Goal: Task Accomplishment & Management: Complete application form

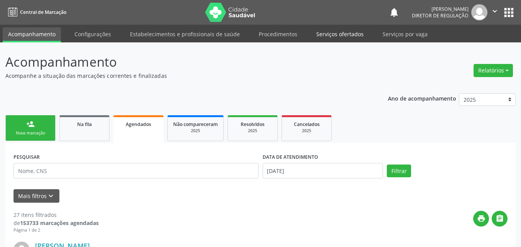
click at [346, 34] on link "Serviços ofertados" at bounding box center [340, 33] width 58 height 13
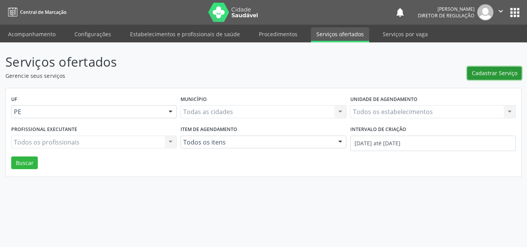
click at [494, 73] on span "Cadastrar Serviço" at bounding box center [495, 73] width 46 height 8
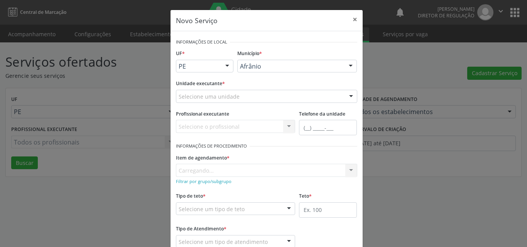
click at [259, 94] on div "Selecione uma unidade" at bounding box center [266, 96] width 181 height 13
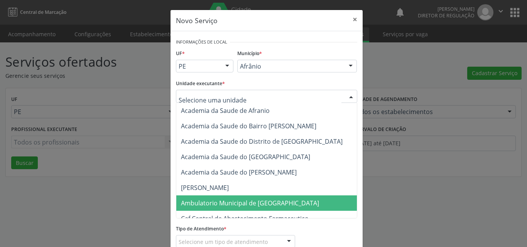
click at [258, 204] on span "Ambulatorio Municipal de [GEOGRAPHIC_DATA]" at bounding box center [250, 203] width 138 height 8
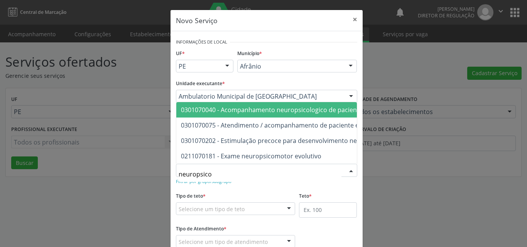
type input "neuropsicol"
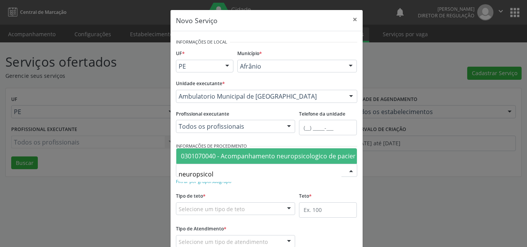
click at [243, 152] on span "0301070040 - Acompanhamento neuropsicologico de paciente em reabilitacao" at bounding box center [295, 156] width 228 height 8
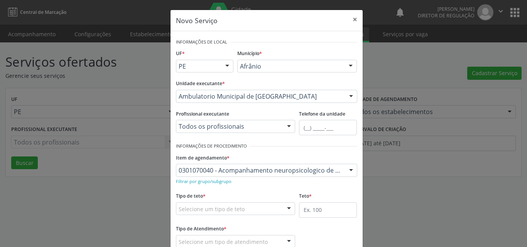
click at [254, 205] on div "Selecione um tipo de teto" at bounding box center [236, 208] width 120 height 13
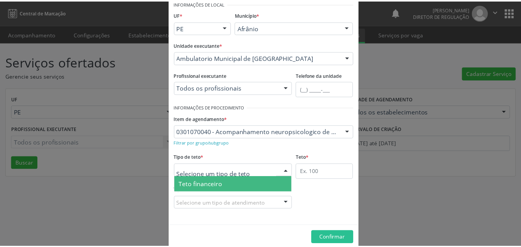
scroll to position [15, 0]
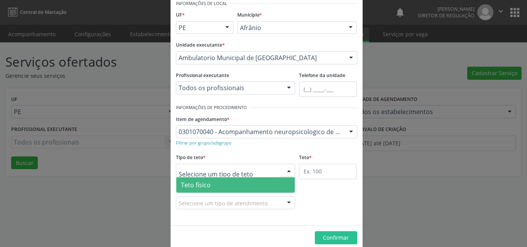
click at [231, 185] on span "Teto físico" at bounding box center [235, 184] width 119 height 15
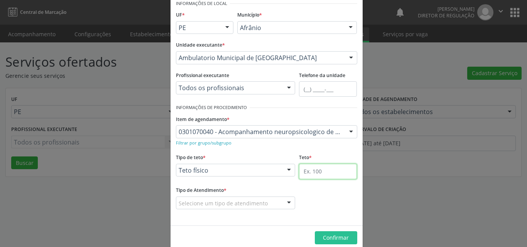
click at [309, 172] on input "text" at bounding box center [328, 171] width 58 height 15
type input "1"
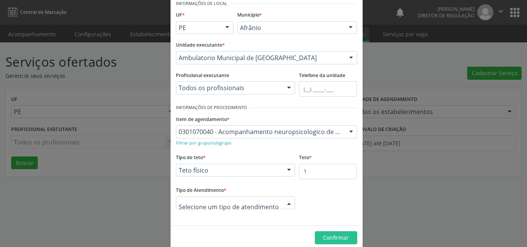
click at [276, 199] on div at bounding box center [236, 203] width 120 height 13
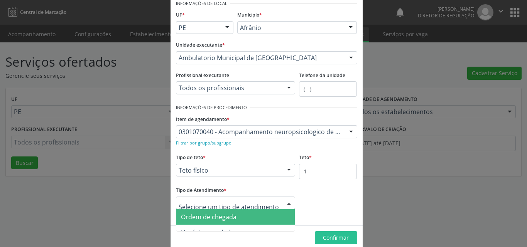
click at [245, 217] on span "Ordem de chegada" at bounding box center [235, 216] width 119 height 15
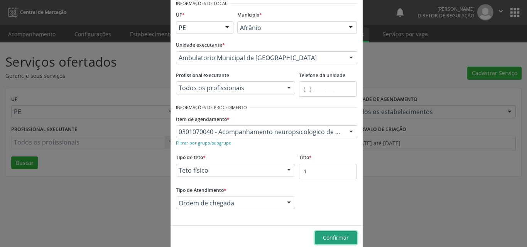
click at [332, 237] on span "Confirmar" at bounding box center [336, 237] width 26 height 7
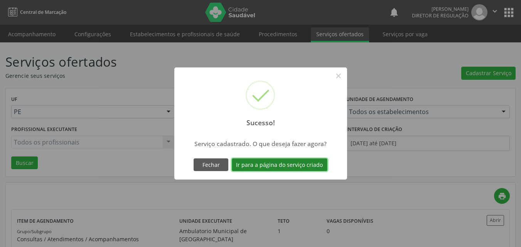
click at [303, 167] on button "Ir para a página do serviço criado" at bounding box center [280, 164] width 96 height 13
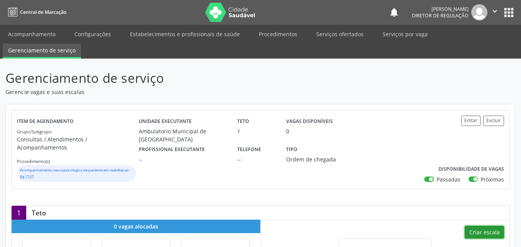
click at [481, 226] on button "Criar escala" at bounding box center [484, 232] width 39 height 13
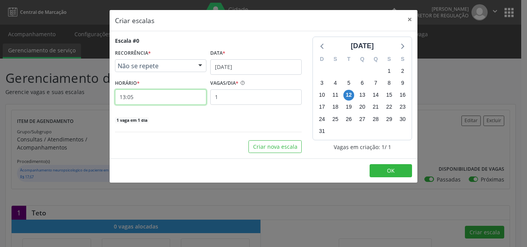
click at [178, 96] on input "13:05" at bounding box center [160, 96] width 91 height 15
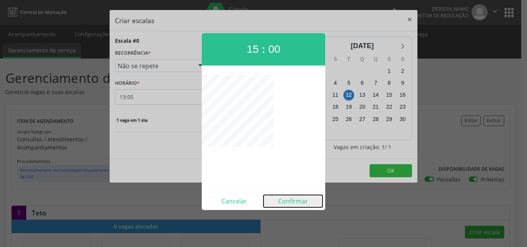
click at [292, 203] on button "Confirmar" at bounding box center [292, 201] width 59 height 12
type input "15:00"
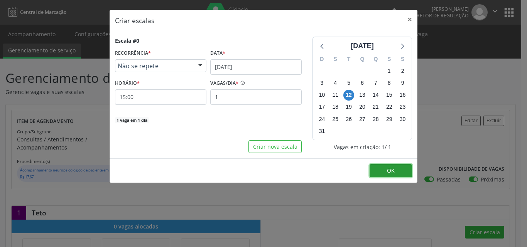
click at [393, 169] on span "OK" at bounding box center [391, 170] width 8 height 7
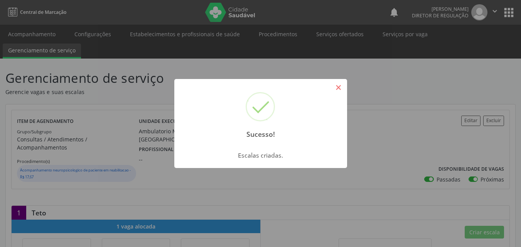
click at [339, 89] on button "×" at bounding box center [338, 87] width 13 height 13
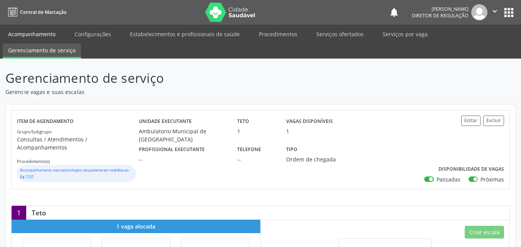
click at [50, 31] on link "Acompanhamento" at bounding box center [32, 33] width 58 height 13
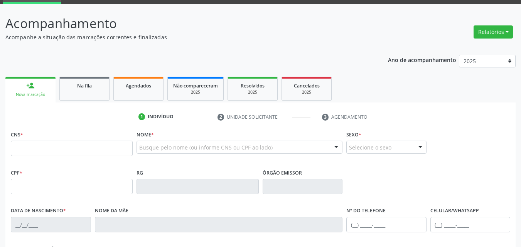
scroll to position [77, 0]
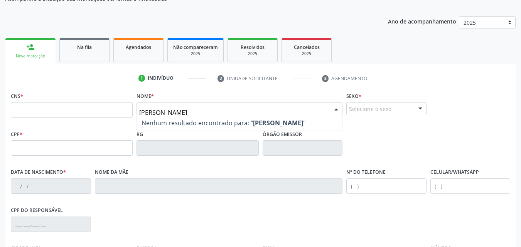
type input "[PERSON_NAME]"
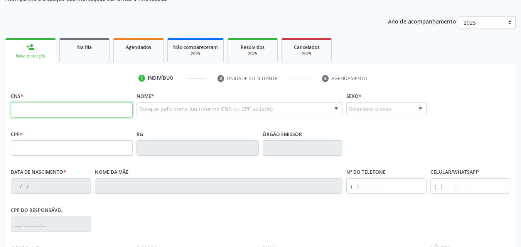
click at [124, 108] on input "text" at bounding box center [72, 109] width 122 height 15
type input "704 8035 6575 3048"
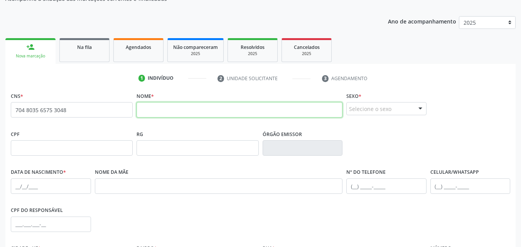
click at [155, 109] on input "text" at bounding box center [240, 109] width 206 height 15
type input "y"
type input "[PERSON_NAME]"
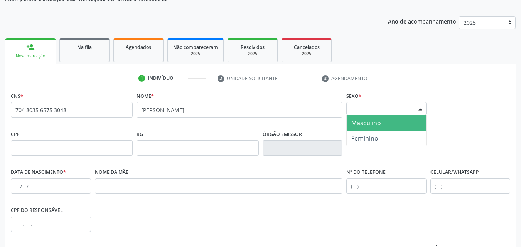
click at [368, 108] on div "Selecione o sexo" at bounding box center [386, 108] width 80 height 13
click at [357, 122] on span "Masculino" at bounding box center [366, 123] width 30 height 8
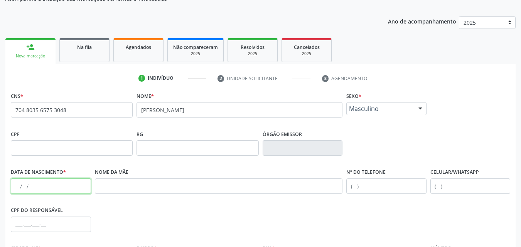
click at [56, 181] on input "text" at bounding box center [51, 186] width 80 height 15
type input "[DATE]"
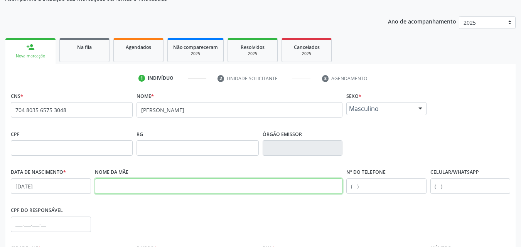
click at [117, 187] on input "text" at bounding box center [219, 186] width 248 height 15
type input "l"
type input "[PERSON_NAME]"
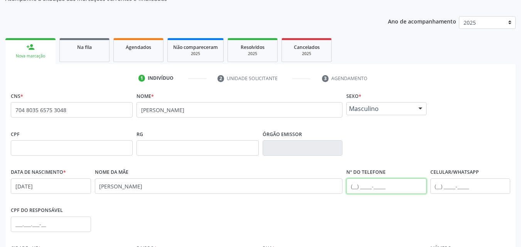
click at [355, 187] on input "text" at bounding box center [386, 186] width 80 height 15
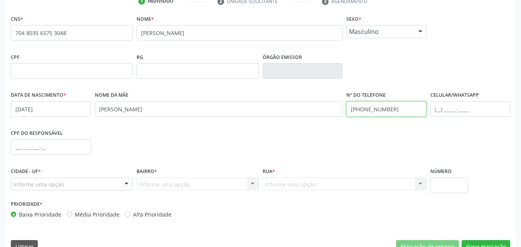
scroll to position [171, 0]
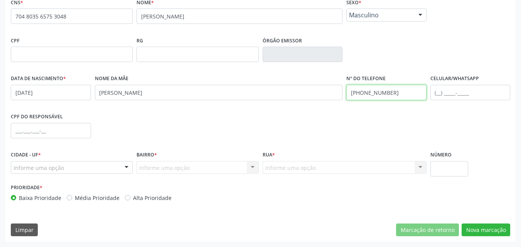
type input "[PHONE_NUMBER]"
click at [71, 170] on div "Informe uma opção" at bounding box center [72, 167] width 122 height 13
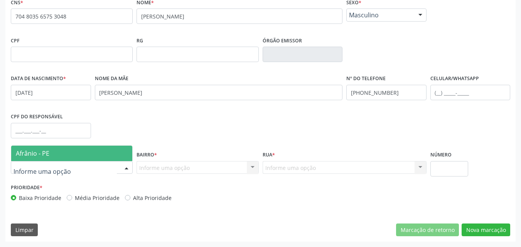
click at [71, 153] on span "Afrânio - PE" at bounding box center [71, 153] width 121 height 15
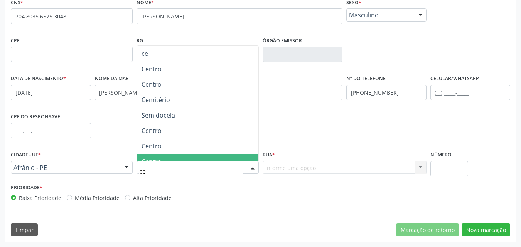
type input "cen"
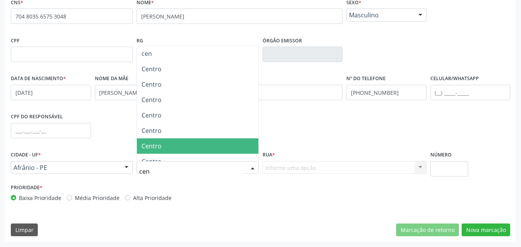
click at [171, 144] on span "Centro" at bounding box center [197, 145] width 121 height 15
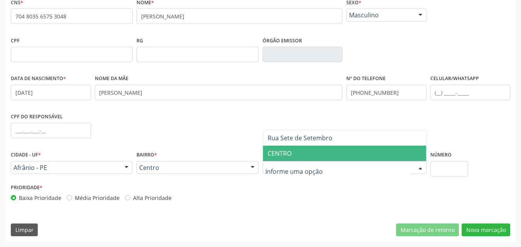
click at [300, 156] on span "CENTRO" at bounding box center [344, 153] width 163 height 15
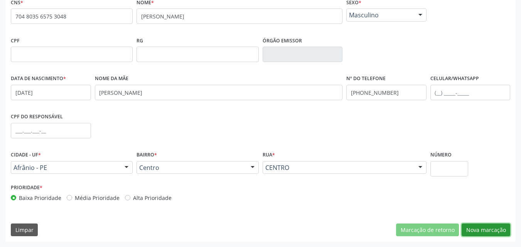
click at [486, 230] on button "Nova marcação" at bounding box center [486, 230] width 49 height 13
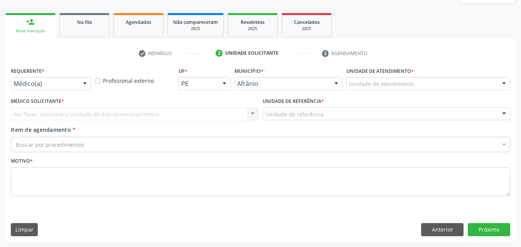
scroll to position [102, 0]
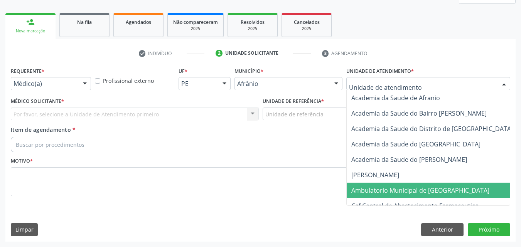
click at [404, 192] on span "Ambulatorio Municipal de [GEOGRAPHIC_DATA]" at bounding box center [420, 190] width 138 height 8
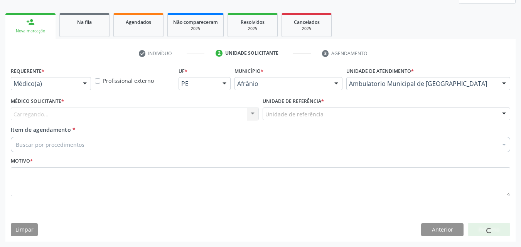
click at [341, 113] on div "Unidade de referência" at bounding box center [387, 114] width 248 height 13
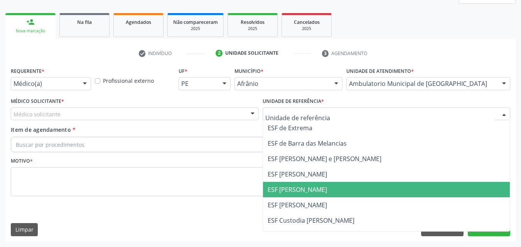
click at [322, 191] on span "ESF [PERSON_NAME]" at bounding box center [386, 189] width 247 height 15
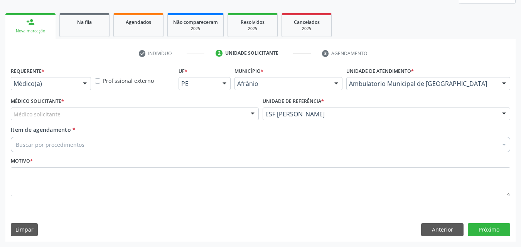
click at [145, 113] on div "Médico solicitante" at bounding box center [135, 114] width 248 height 13
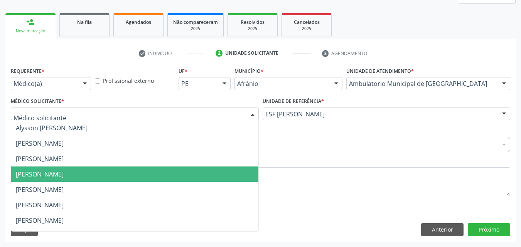
click at [104, 169] on span "[PERSON_NAME]" at bounding box center [134, 174] width 247 height 15
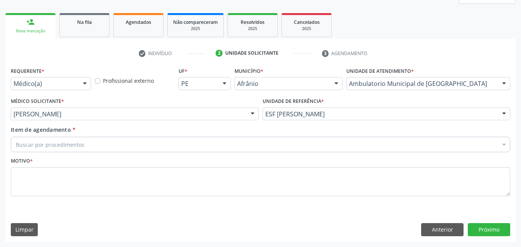
click at [83, 145] on div "Buscar por procedimentos" at bounding box center [260, 144] width 499 height 15
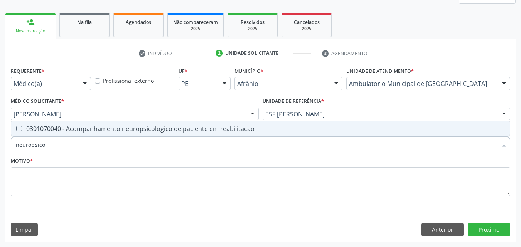
type input "neuropsicolo"
click at [77, 129] on div "0301070040 - Acompanhamento neuropsicologico de paciente em reabilitacao" at bounding box center [260, 129] width 489 height 6
checkbox reabilitacao "true"
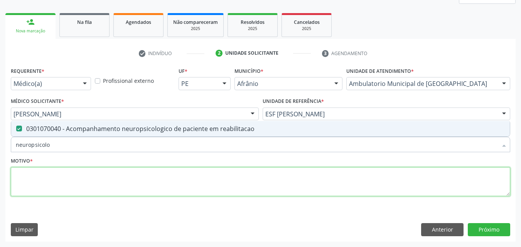
click at [94, 180] on textarea at bounding box center [260, 181] width 499 height 29
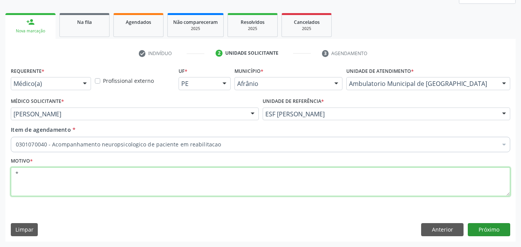
type textarea "*"
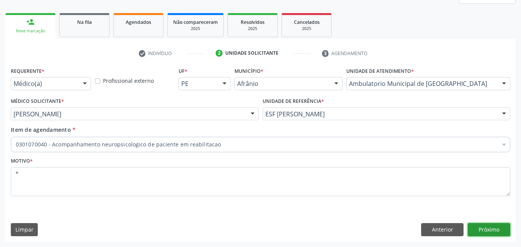
click at [489, 231] on button "Próximo" at bounding box center [489, 229] width 42 height 13
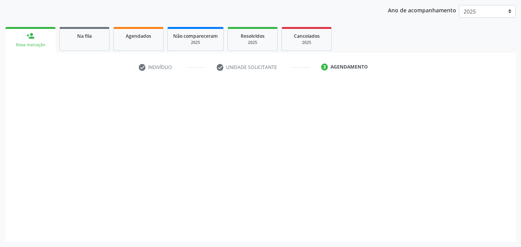
scroll to position [88, 0]
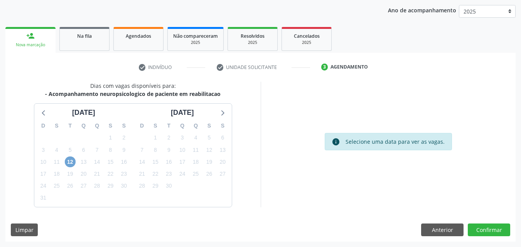
click at [70, 160] on span "12" at bounding box center [70, 162] width 11 height 11
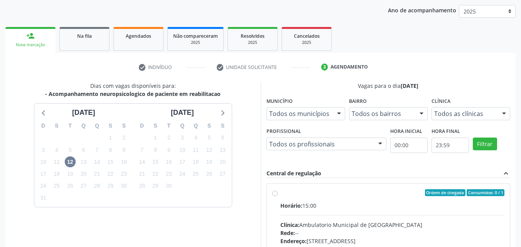
click at [301, 196] on label "Ordem de chegada Consumidos: 0 / 1 Horário: 15:00 Clínica: Ambulatorio Municipa…" at bounding box center [392, 248] width 224 height 118
click at [278, 196] on input "Ordem de chegada Consumidos: 0 / 1 Horário: 15:00 Clínica: Ambulatorio Municipa…" at bounding box center [274, 192] width 5 height 7
radio input "true"
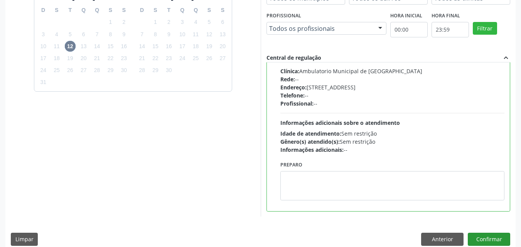
scroll to position [214, 0]
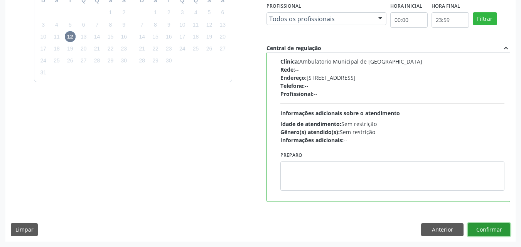
click at [487, 229] on button "Confirmar" at bounding box center [489, 229] width 42 height 13
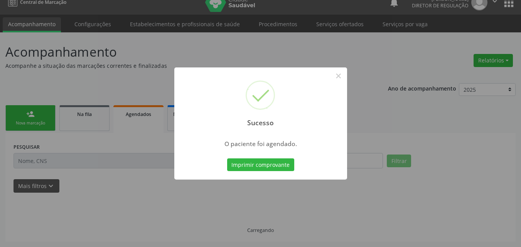
scroll to position [10, 0]
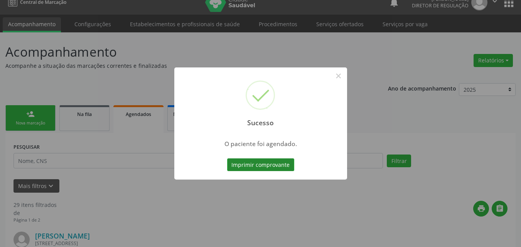
click at [270, 161] on button "Imprimir comprovante" at bounding box center [260, 164] width 67 height 13
